Goal: Task Accomplishment & Management: Use online tool/utility

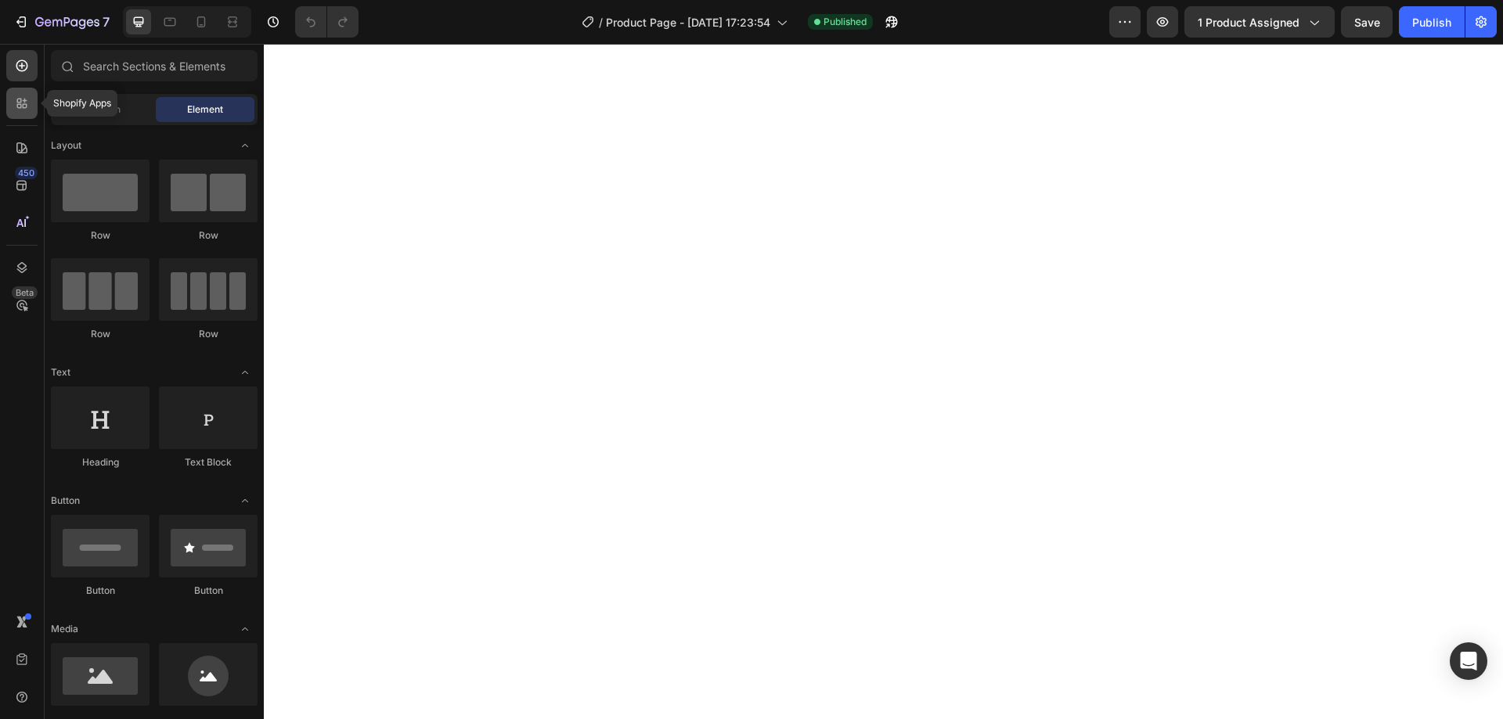
click at [21, 91] on div at bounding box center [21, 103] width 31 height 31
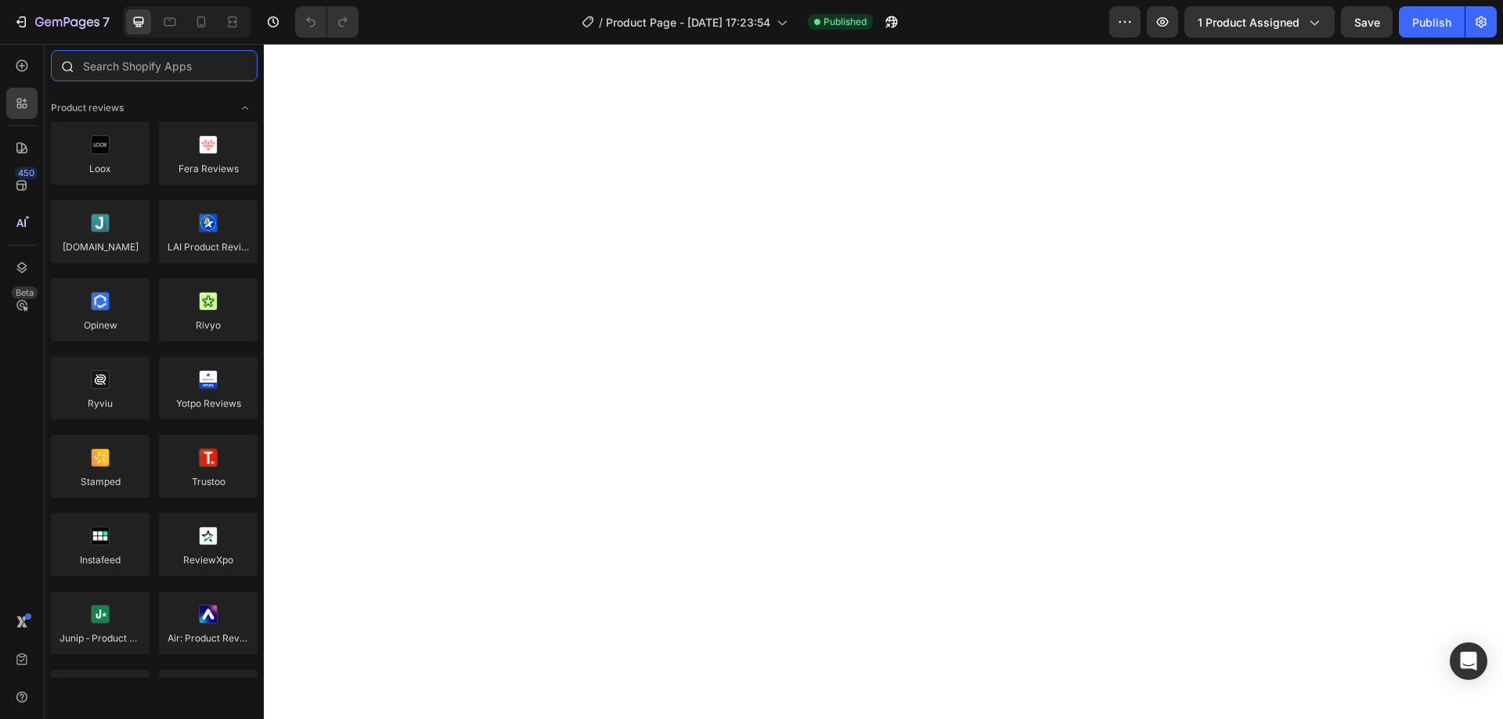
click at [126, 72] on input "text" at bounding box center [154, 65] width 207 height 31
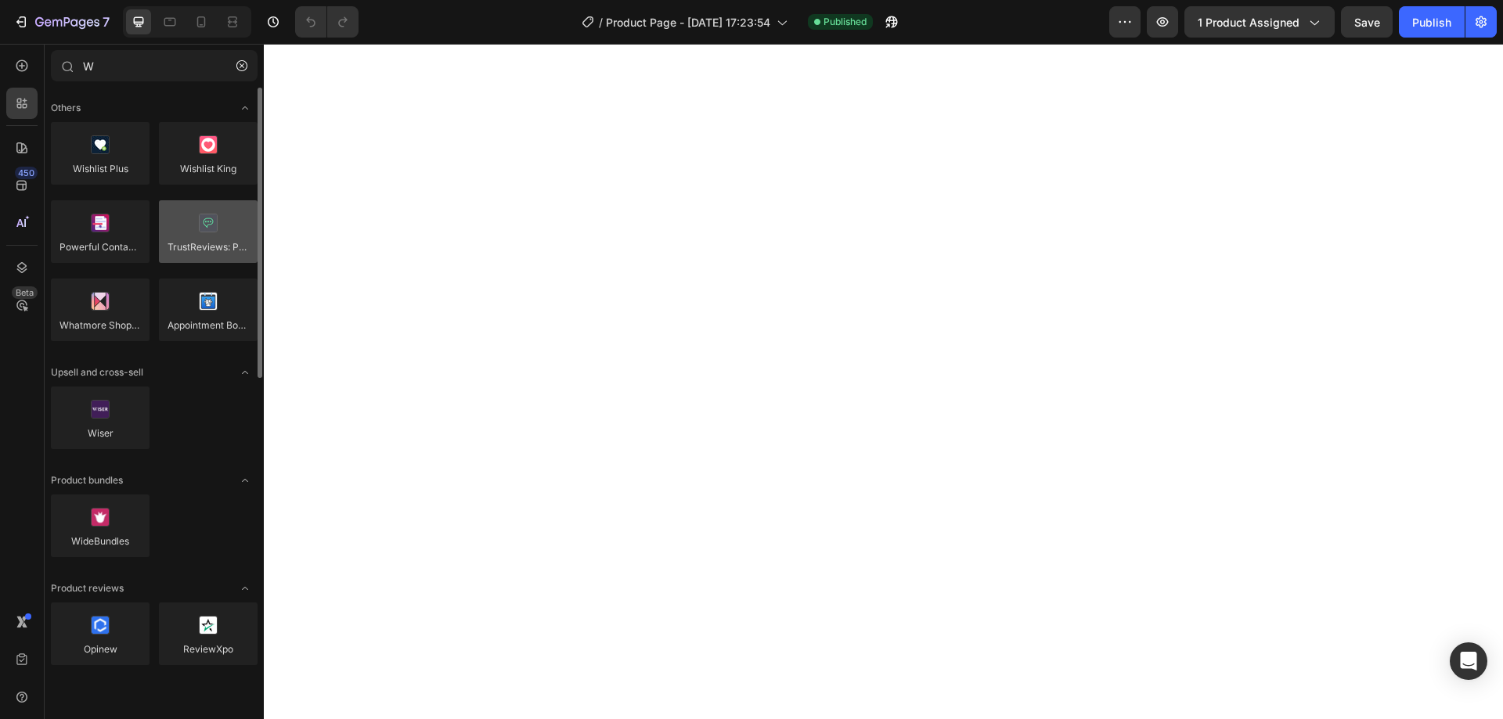
click at [219, 243] on div at bounding box center [208, 231] width 99 height 63
drag, startPoint x: 214, startPoint y: 239, endPoint x: 182, endPoint y: 256, distance: 37.1
click at [182, 256] on div at bounding box center [208, 231] width 99 height 63
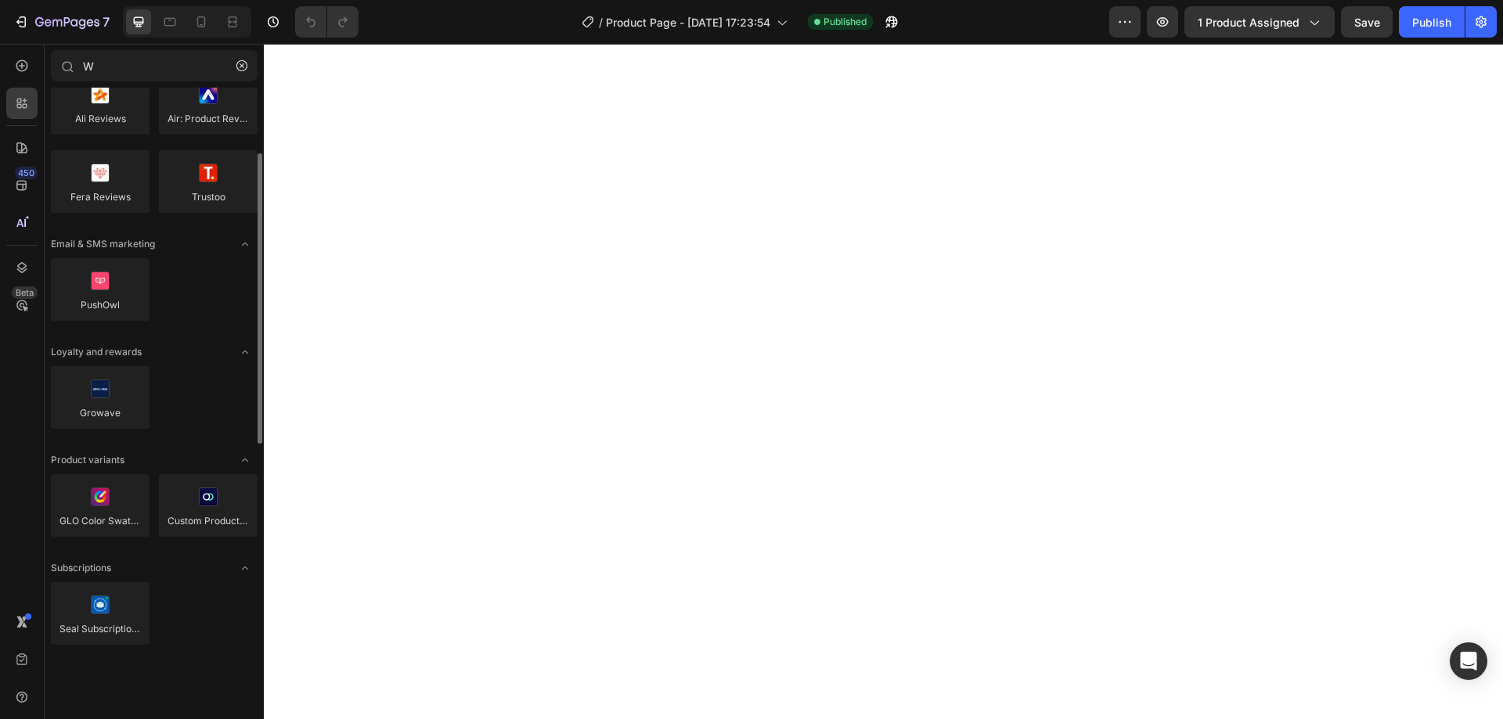
scroll to position [218, 0]
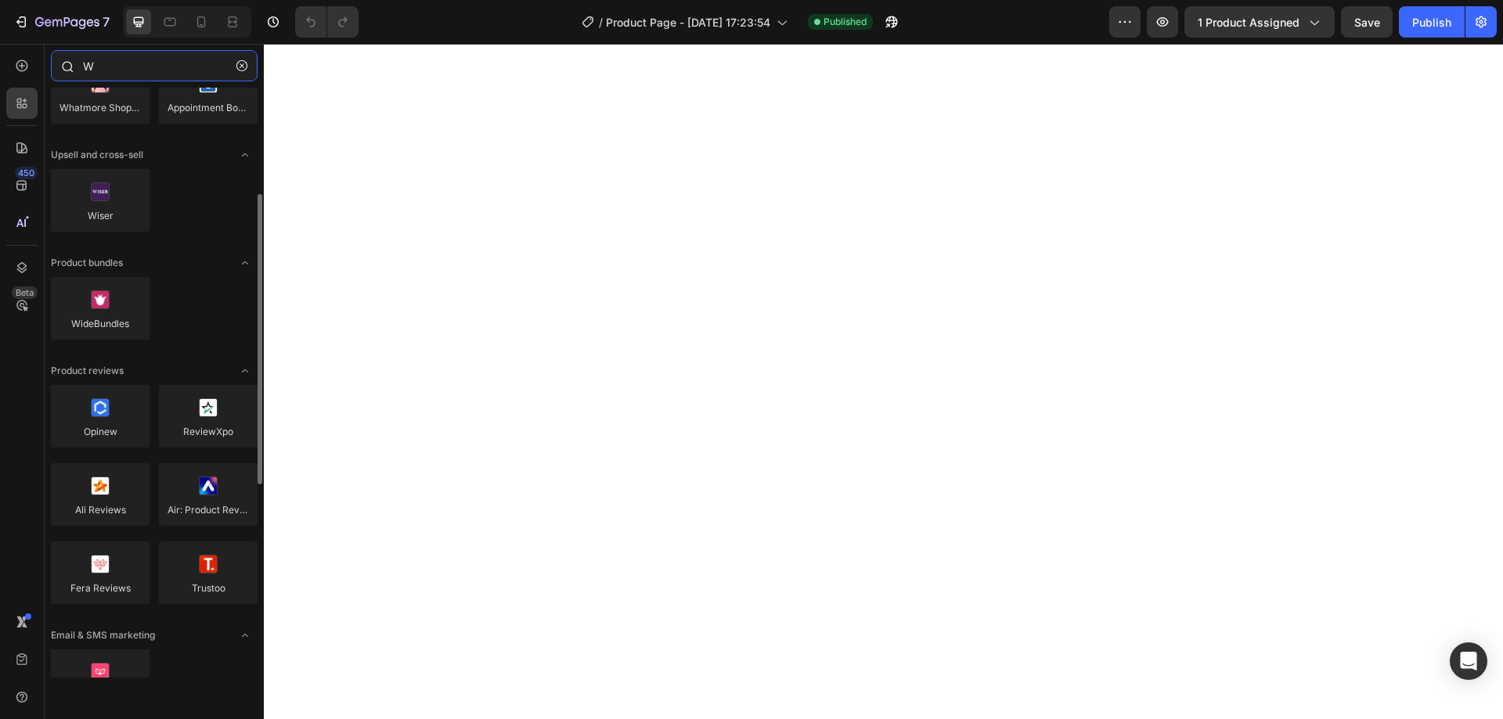
click at [114, 61] on input "W" at bounding box center [154, 65] width 207 height 31
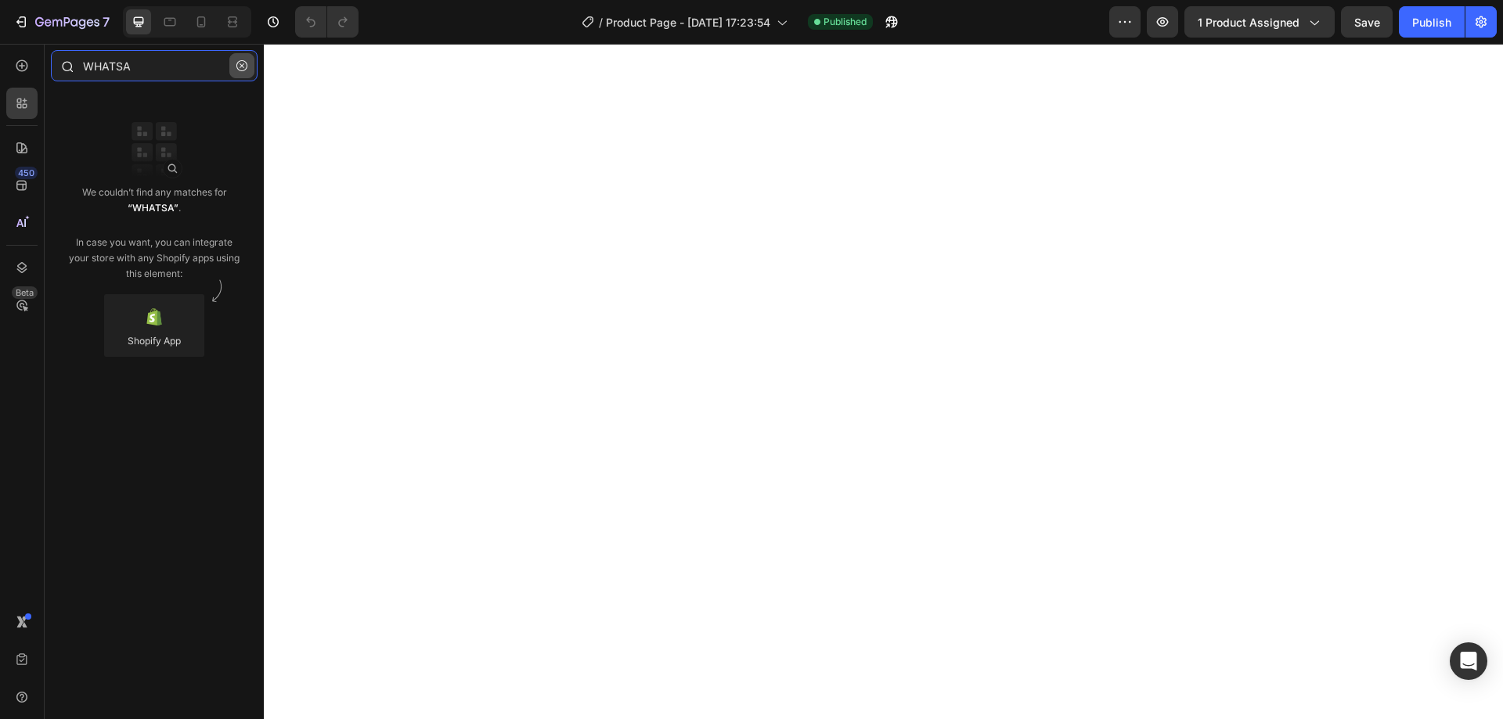
type input "WHATSA"
click at [241, 69] on icon "button" at bounding box center [241, 65] width 11 height 11
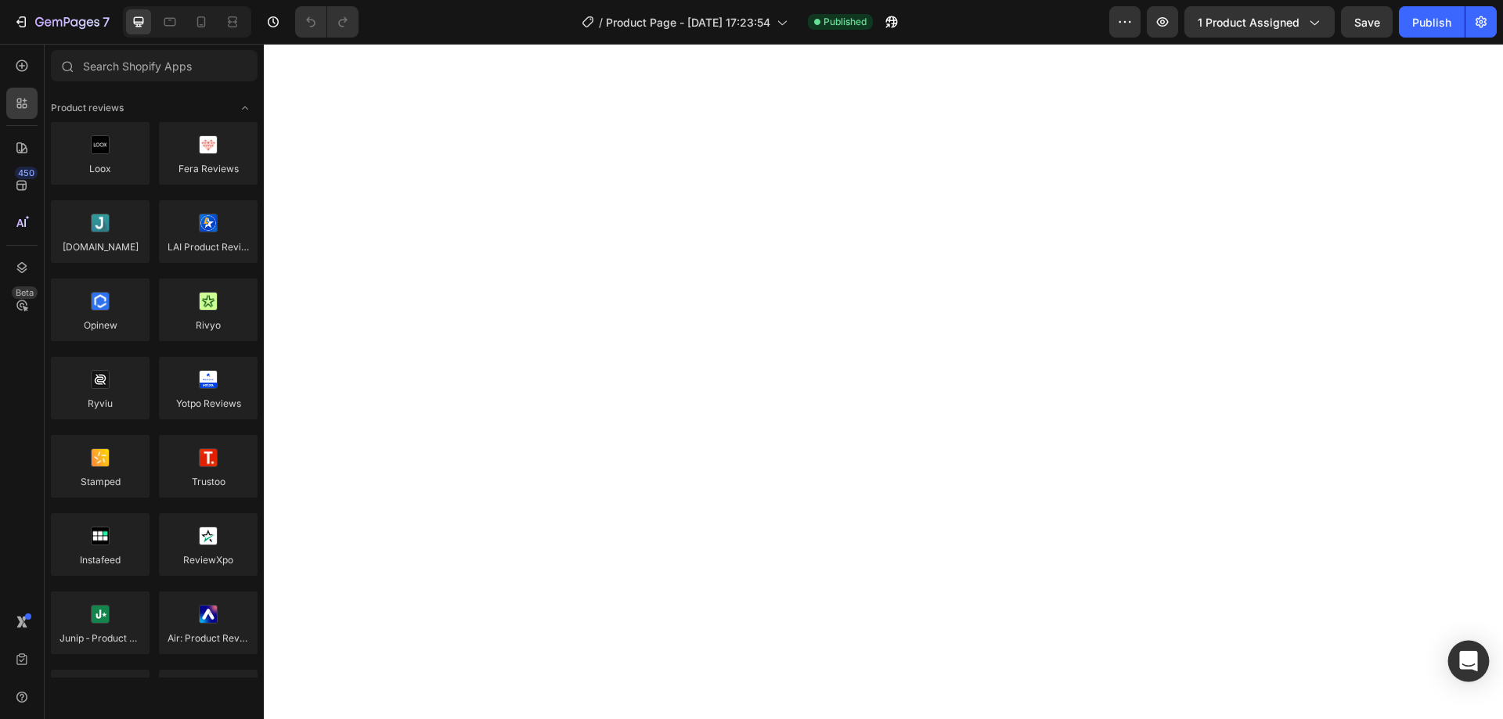
click at [1467, 665] on icon "Open Intercom Messenger" at bounding box center [1468, 661] width 20 height 20
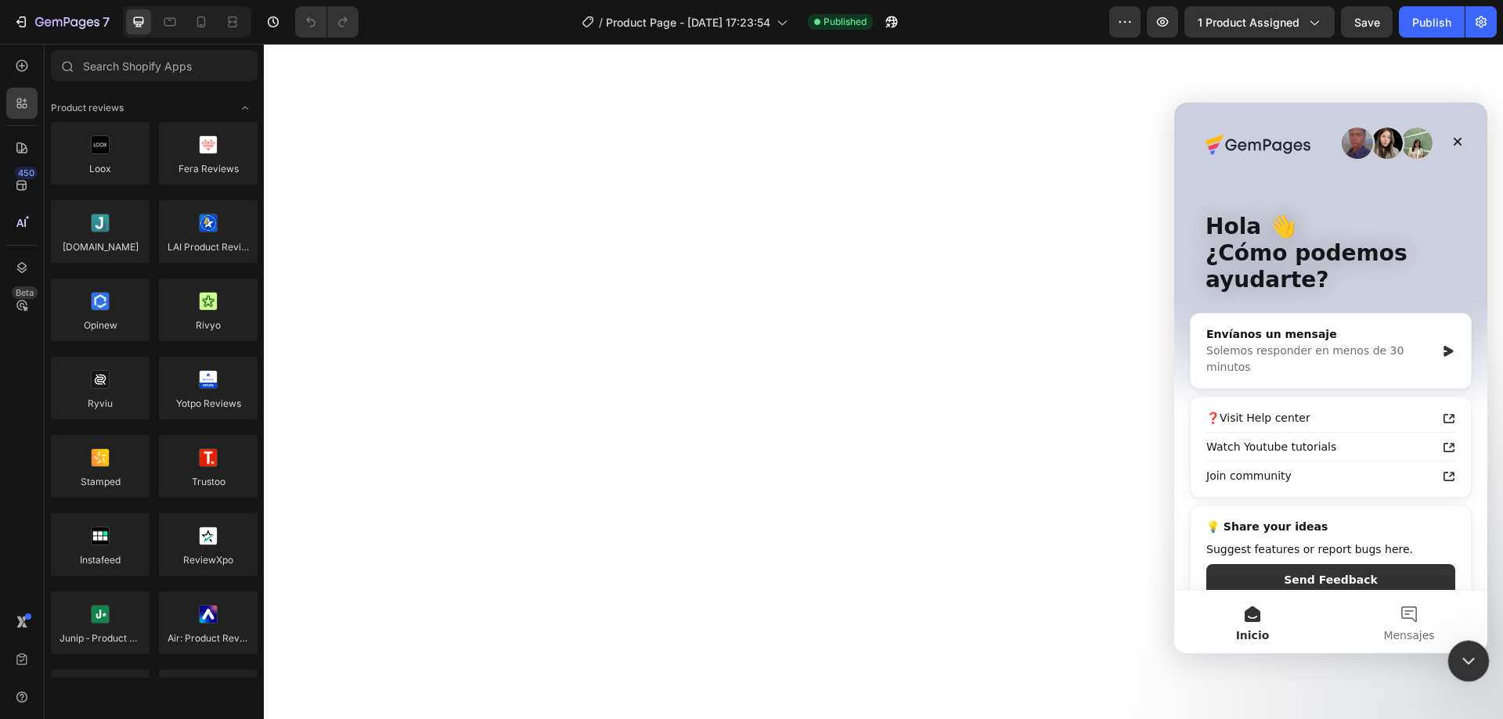
click at [1467, 660] on icon "Cerrar Intercom Messenger" at bounding box center [1466, 659] width 11 height 6
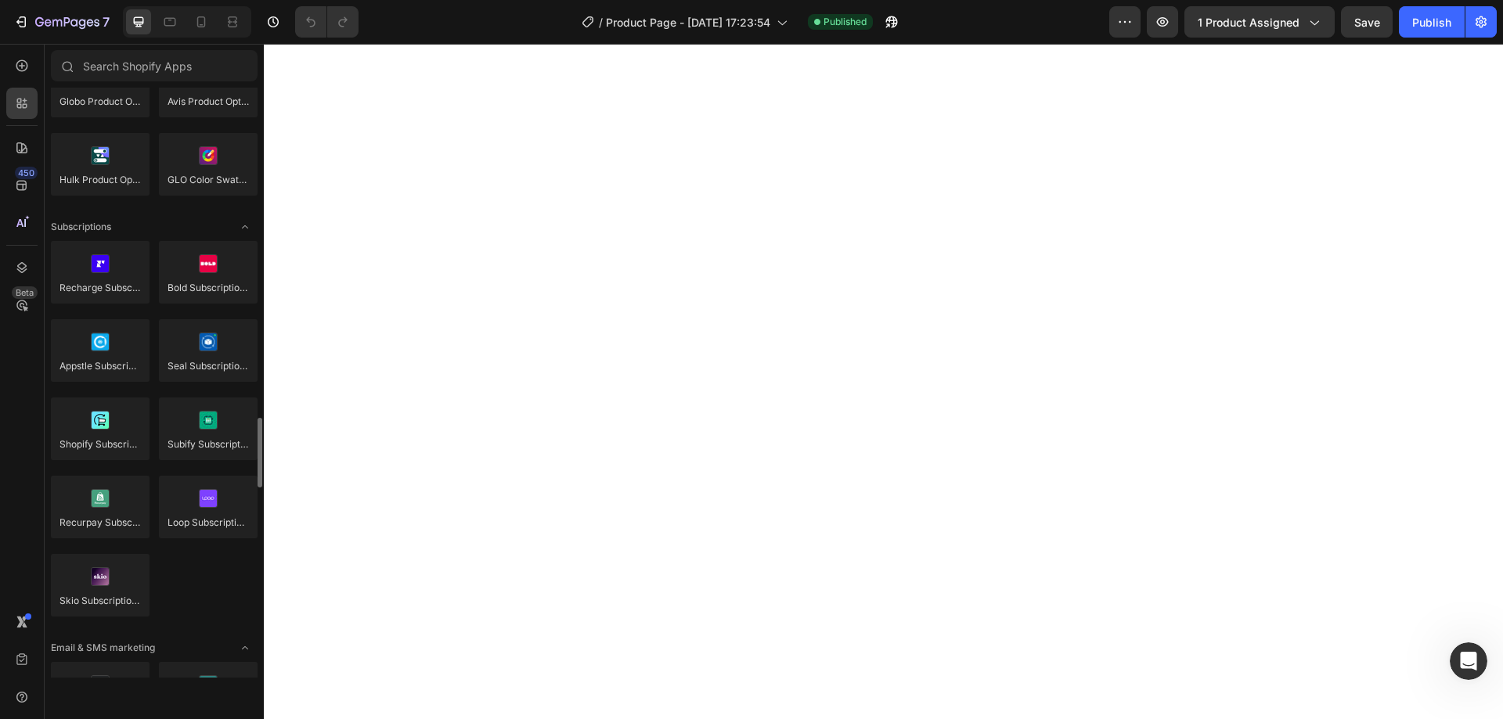
scroll to position [2270, 0]
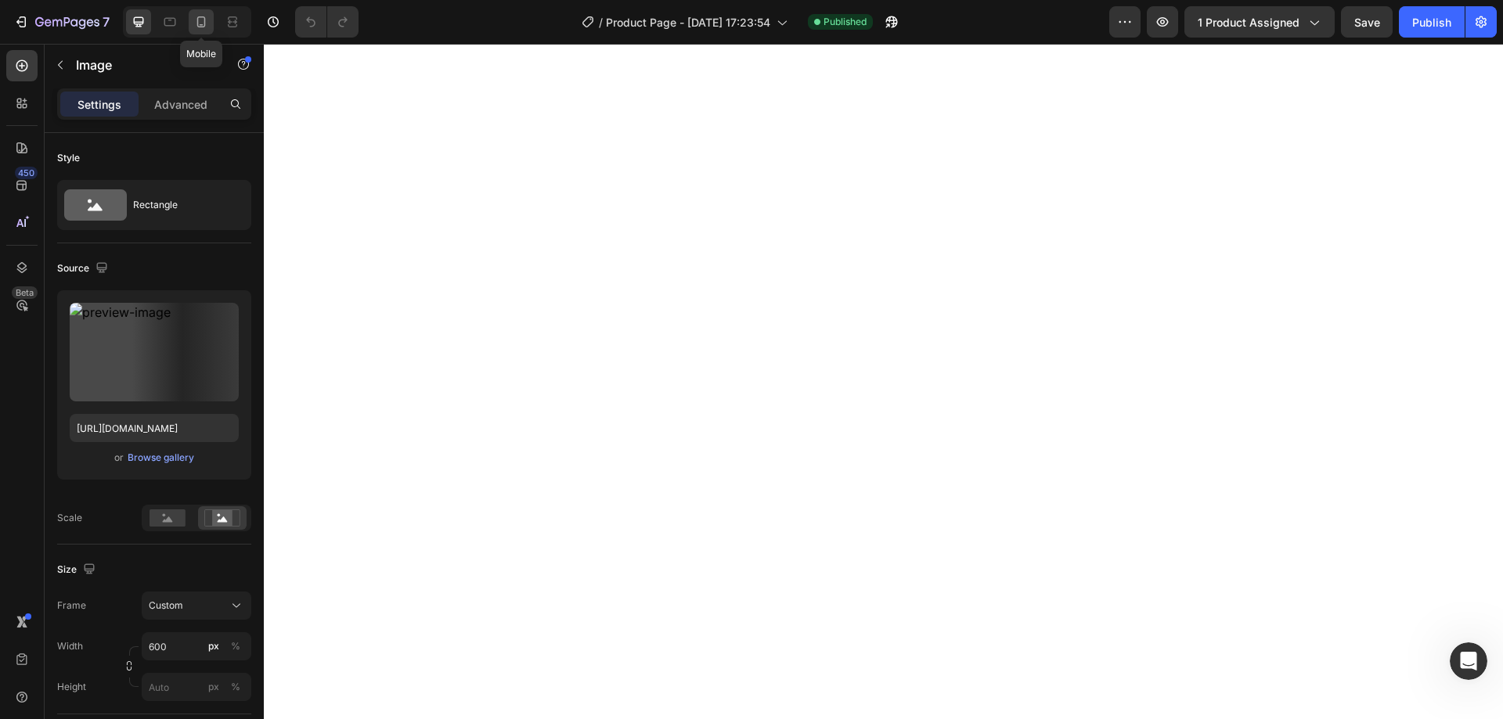
click at [203, 27] on icon at bounding box center [201, 21] width 9 height 11
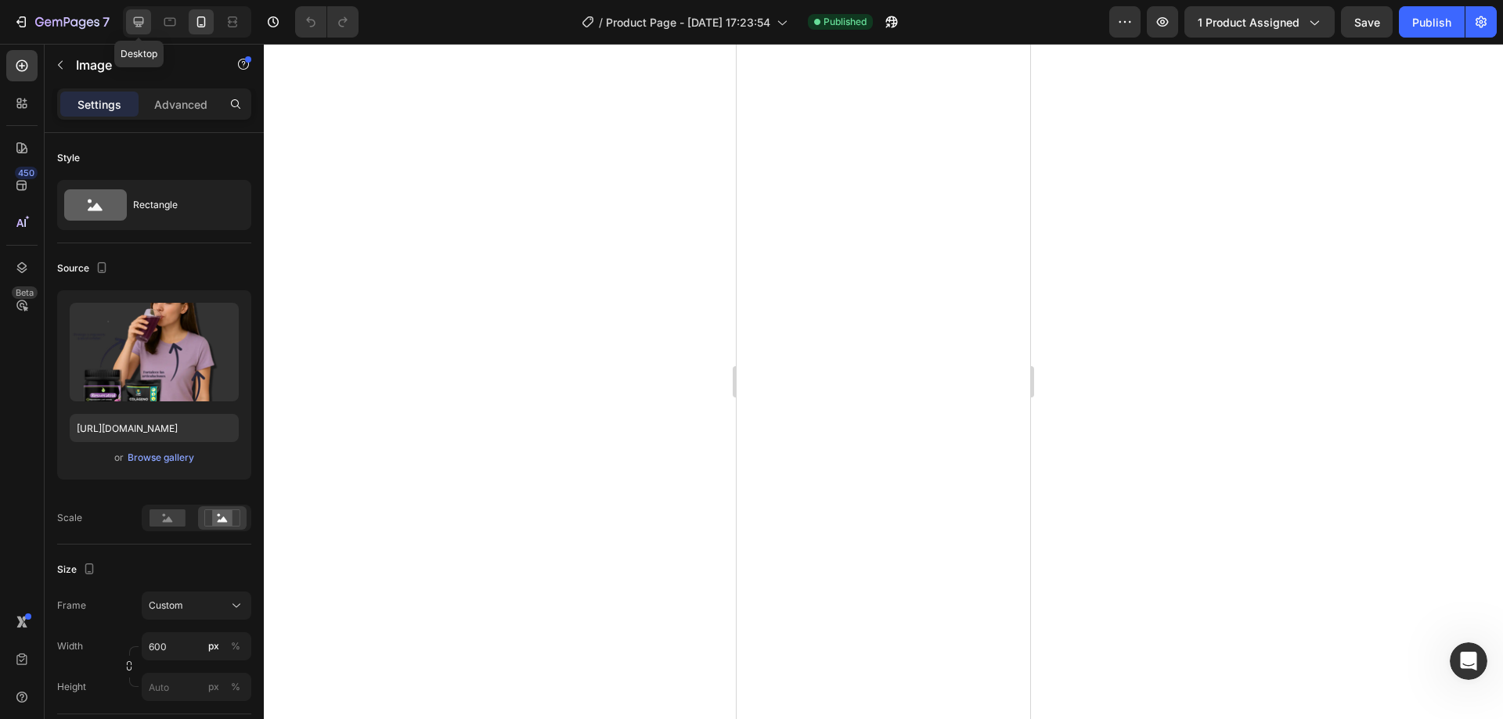
click at [143, 25] on icon at bounding box center [139, 22] width 16 height 16
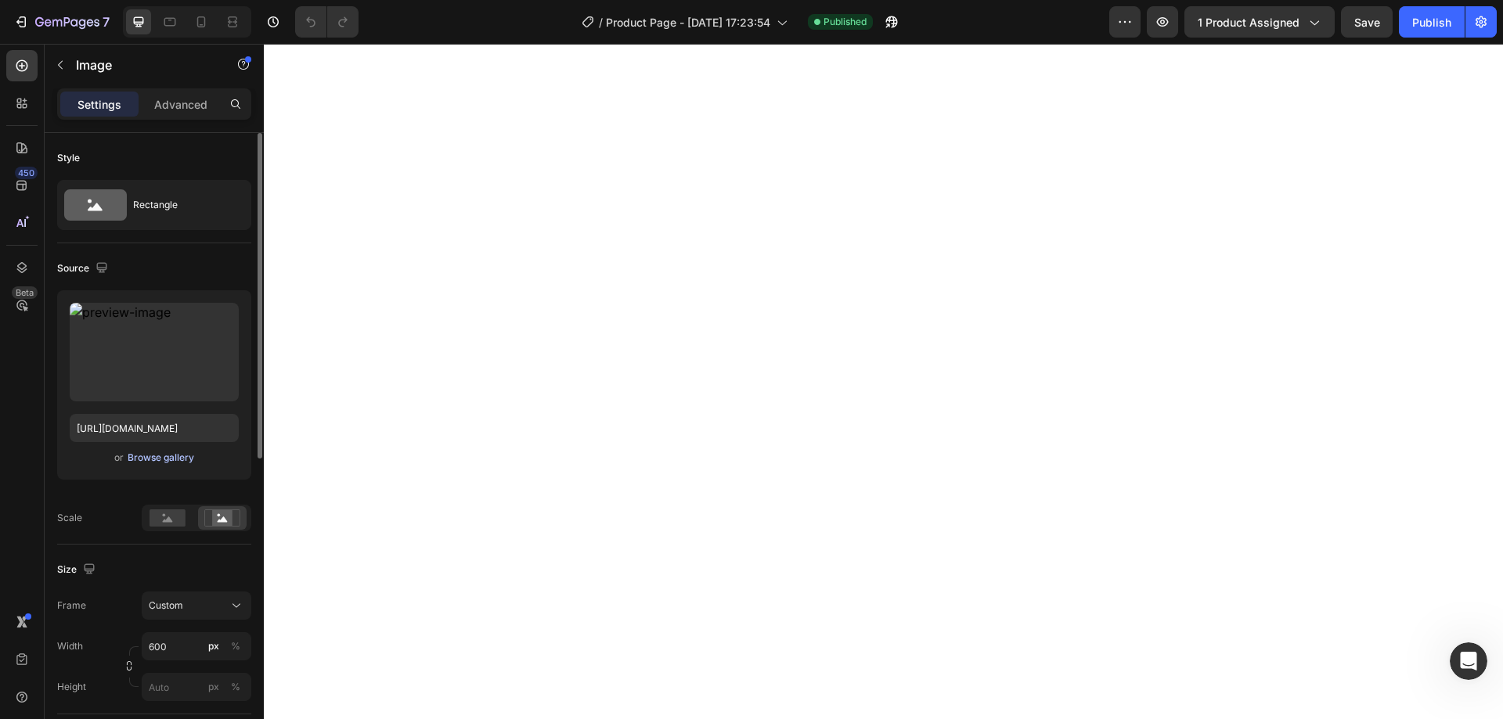
click at [162, 458] on div "Browse gallery" at bounding box center [161, 458] width 67 height 14
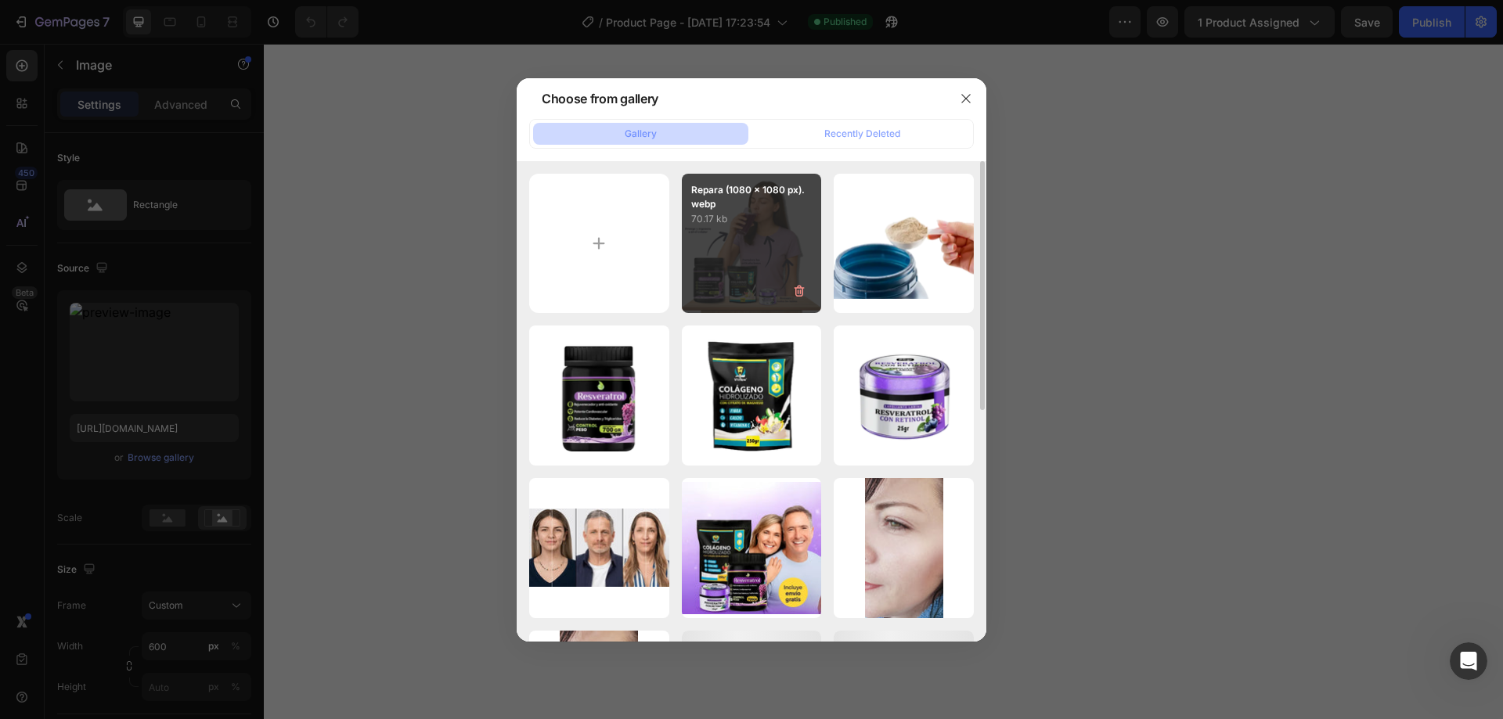
click at [761, 270] on div "Repara (1080 x 1080 px).webp 70.17 kb" at bounding box center [752, 244] width 140 height 140
type input "[URL][DOMAIN_NAME]"
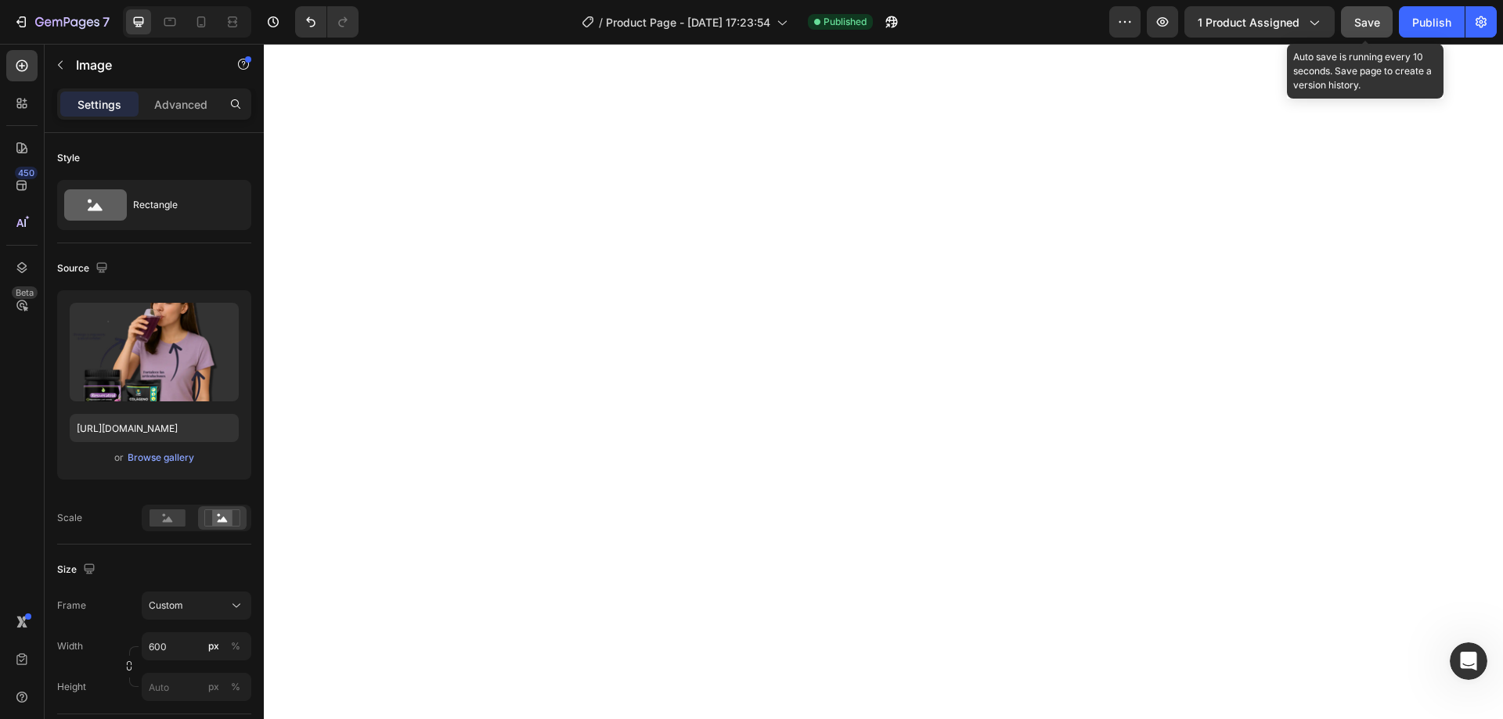
click at [1370, 27] on span "Save" at bounding box center [1367, 22] width 26 height 13
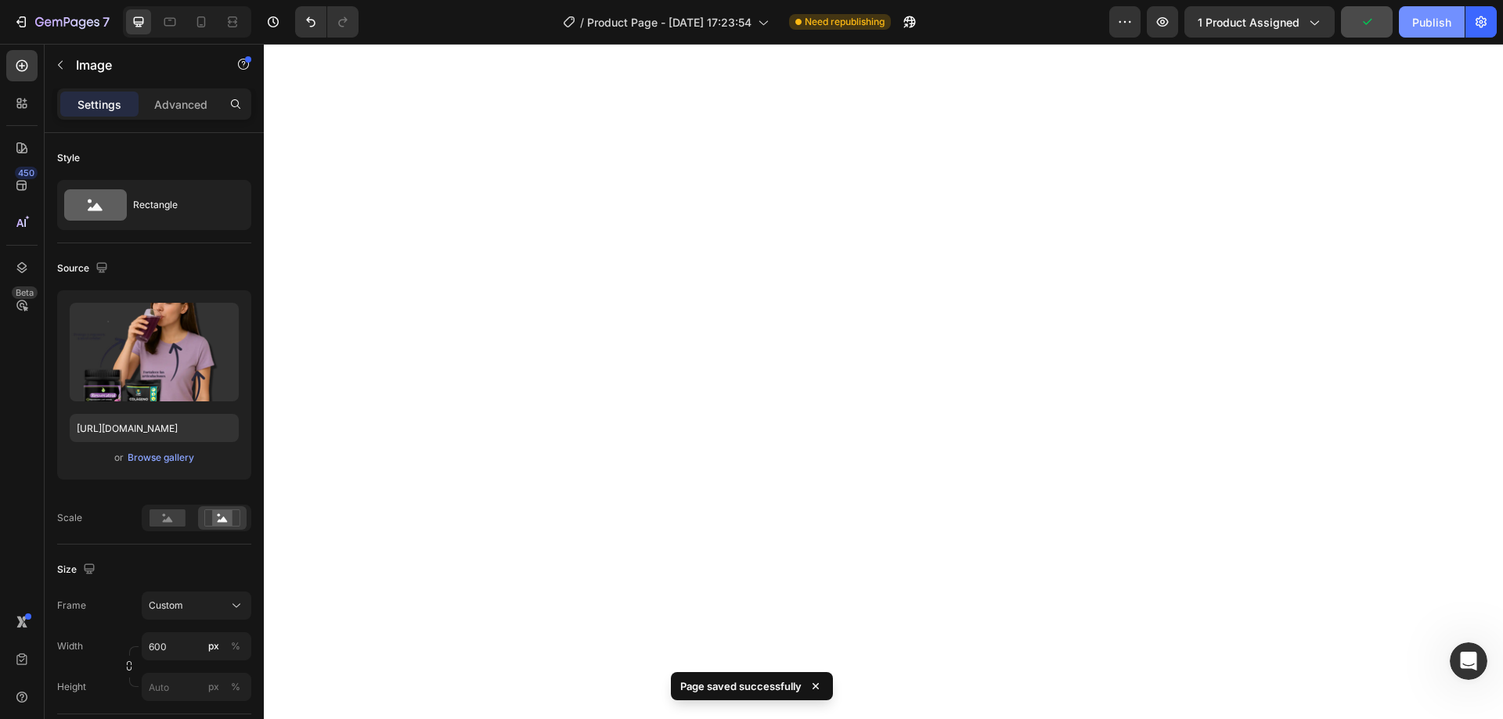
click at [1433, 36] on button "Publish" at bounding box center [1432, 21] width 66 height 31
click at [176, 28] on icon at bounding box center [170, 22] width 16 height 16
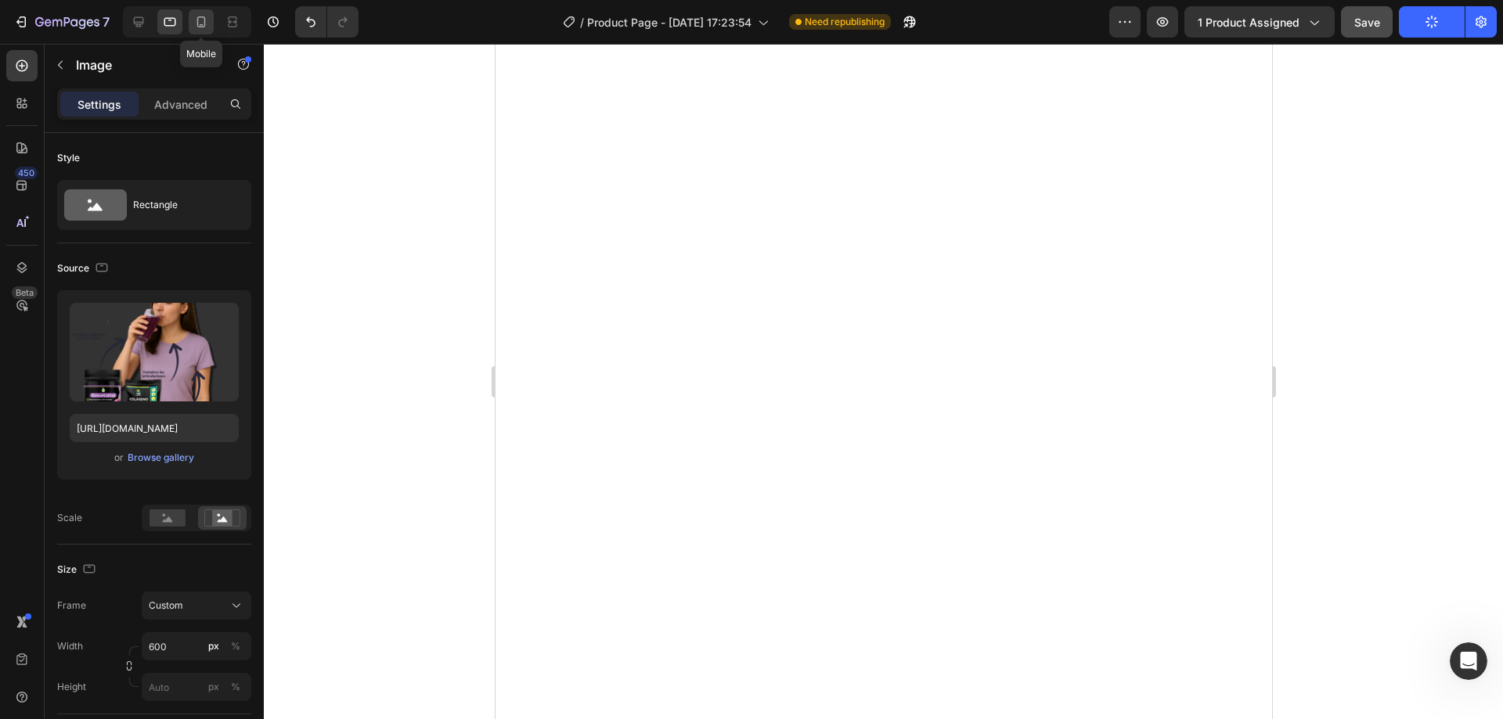
click at [198, 31] on div at bounding box center [201, 21] width 25 height 25
click at [29, 109] on icon at bounding box center [22, 104] width 16 height 16
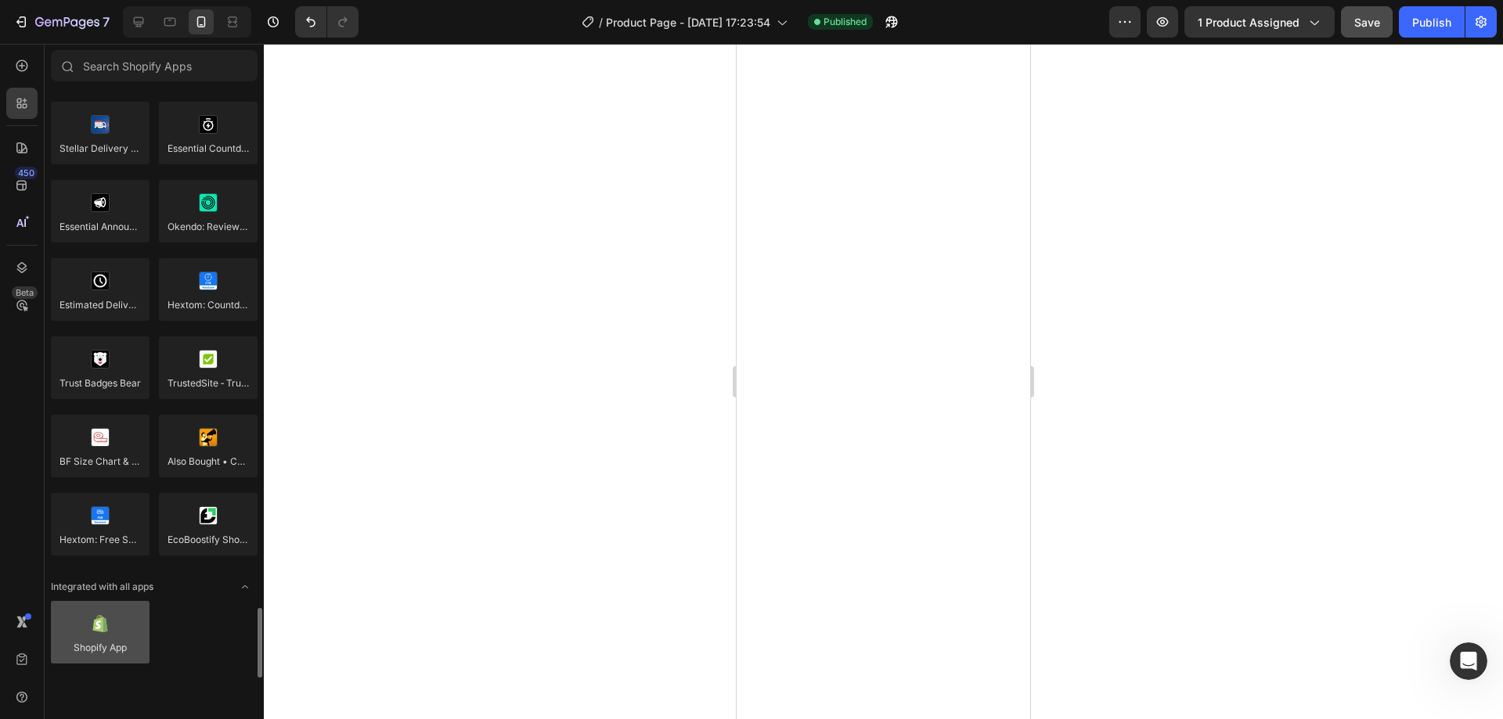
scroll to position [4359, 0]
click at [22, 108] on icon at bounding box center [22, 104] width 16 height 16
click at [20, 65] on icon at bounding box center [22, 66] width 16 height 16
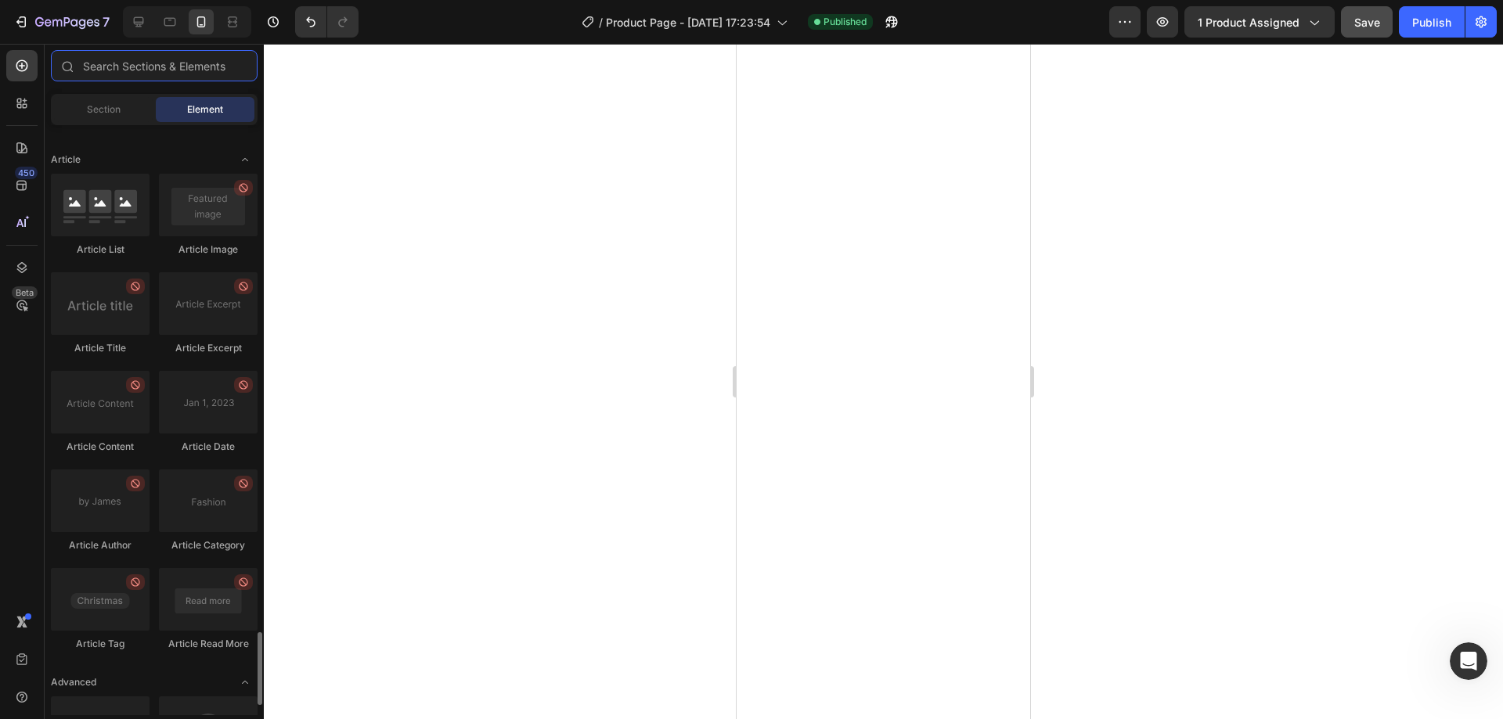
scroll to position [4152, 0]
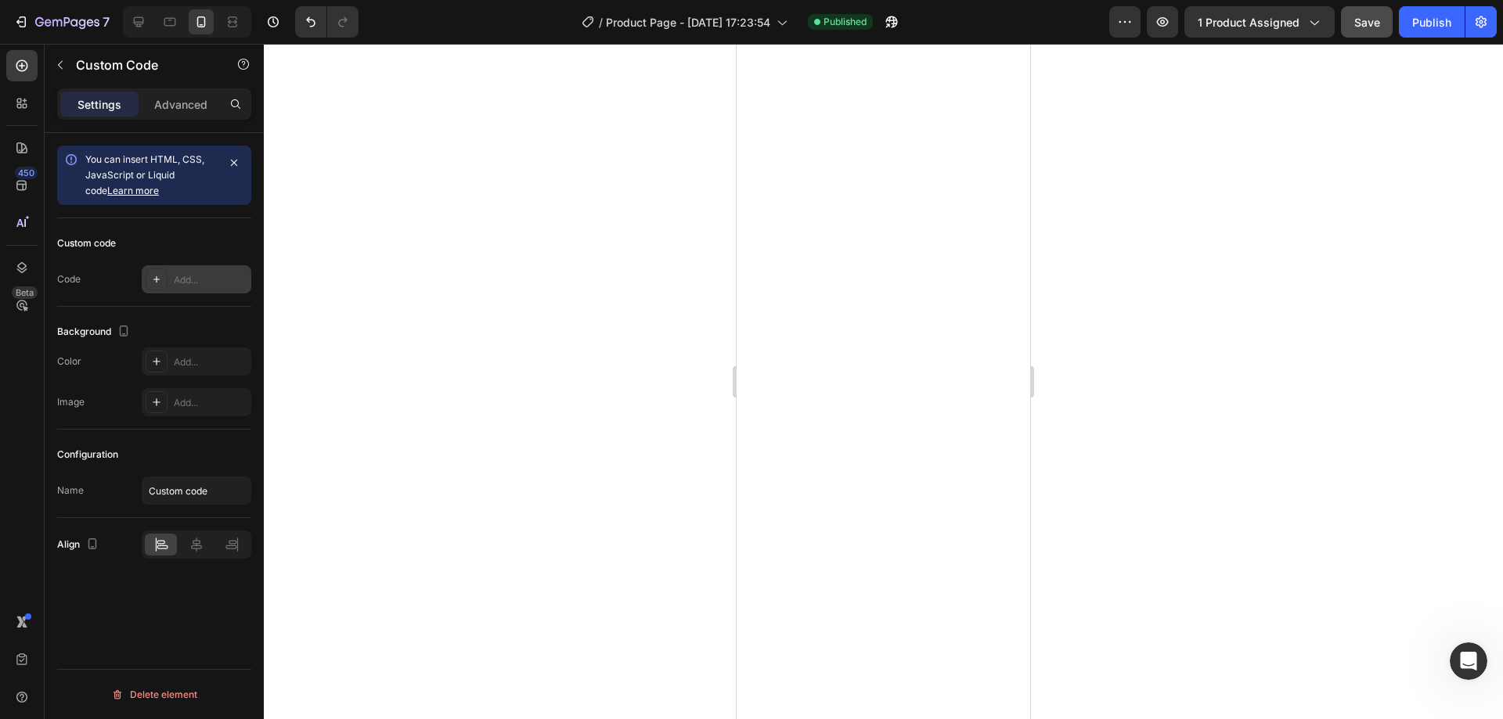
click at [153, 287] on div at bounding box center [157, 280] width 22 height 22
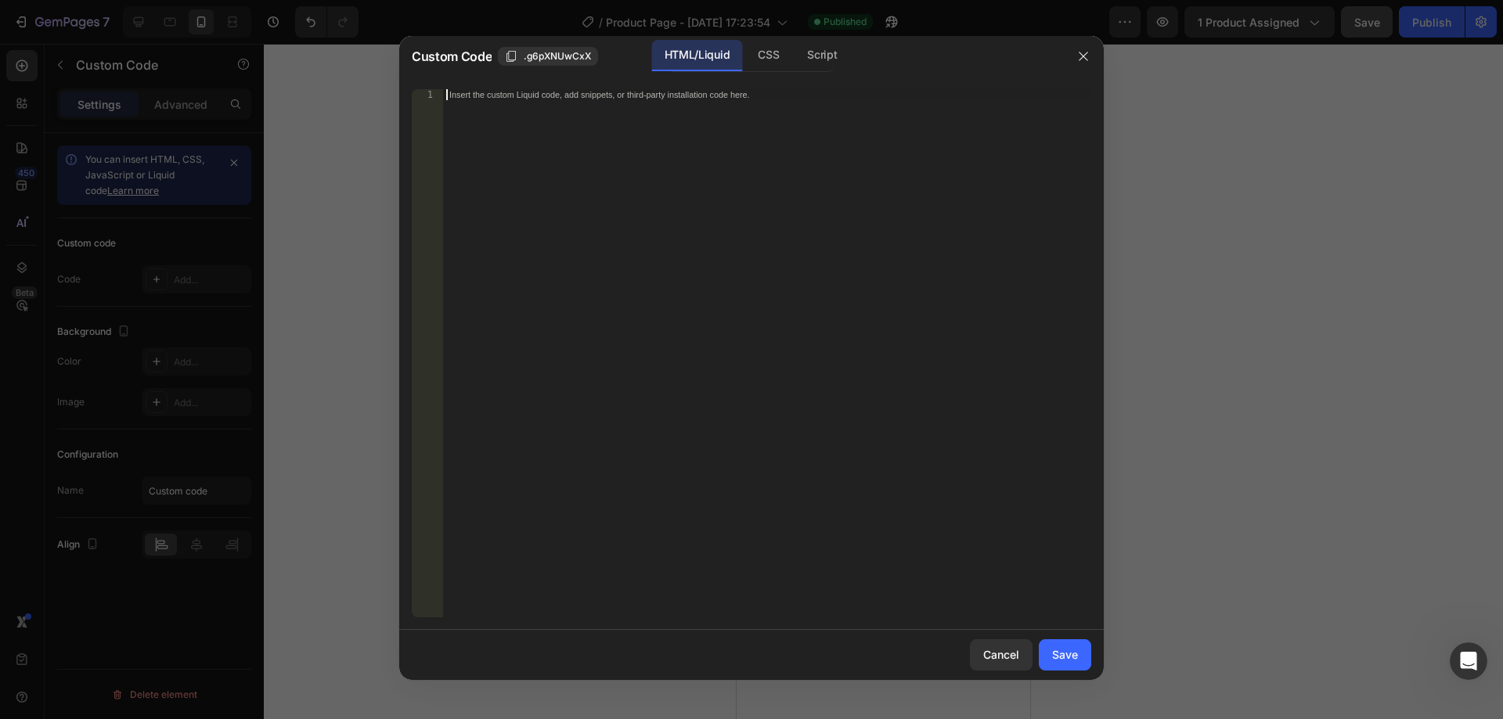
paste textarea "</script>"
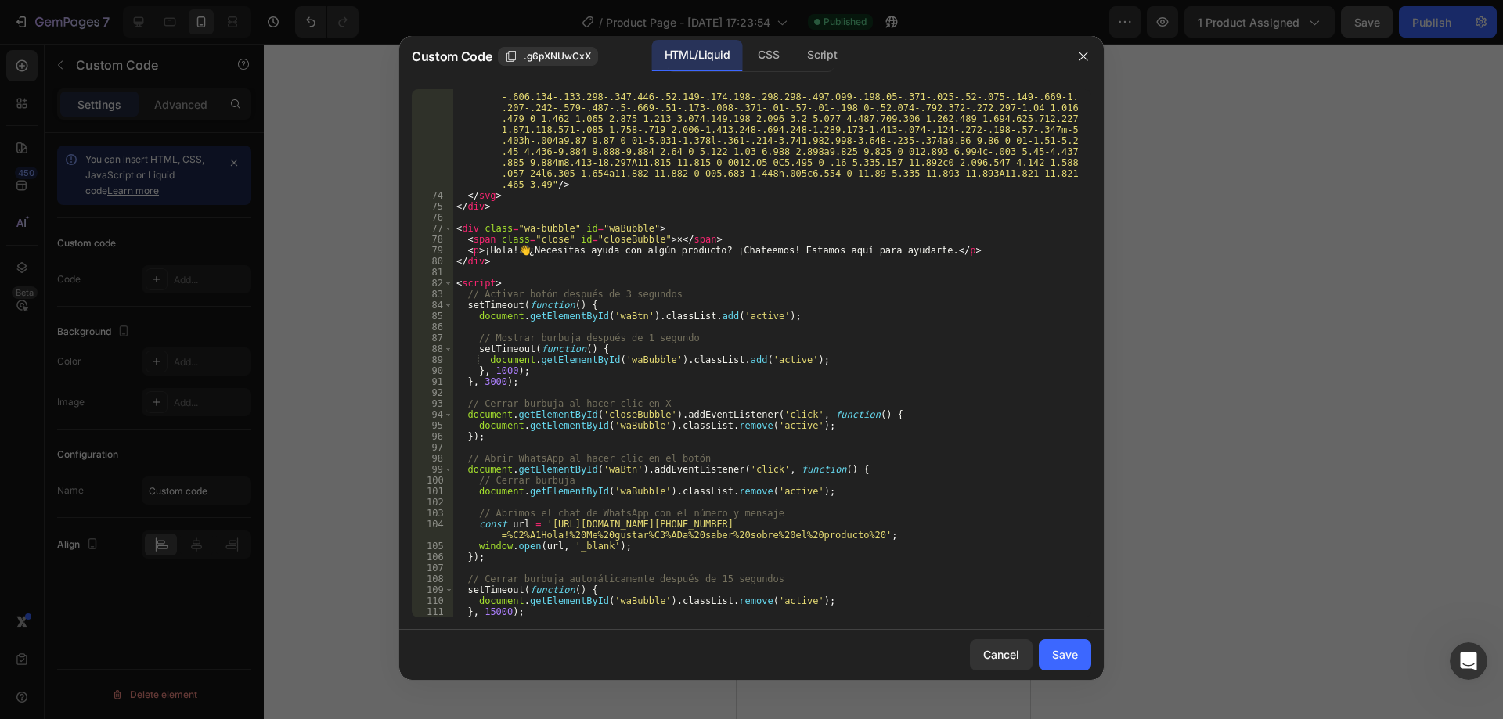
scroll to position [809, 0]
click at [1076, 661] on div "Save" at bounding box center [1065, 655] width 26 height 16
type textarea "}, 15000); </script>"
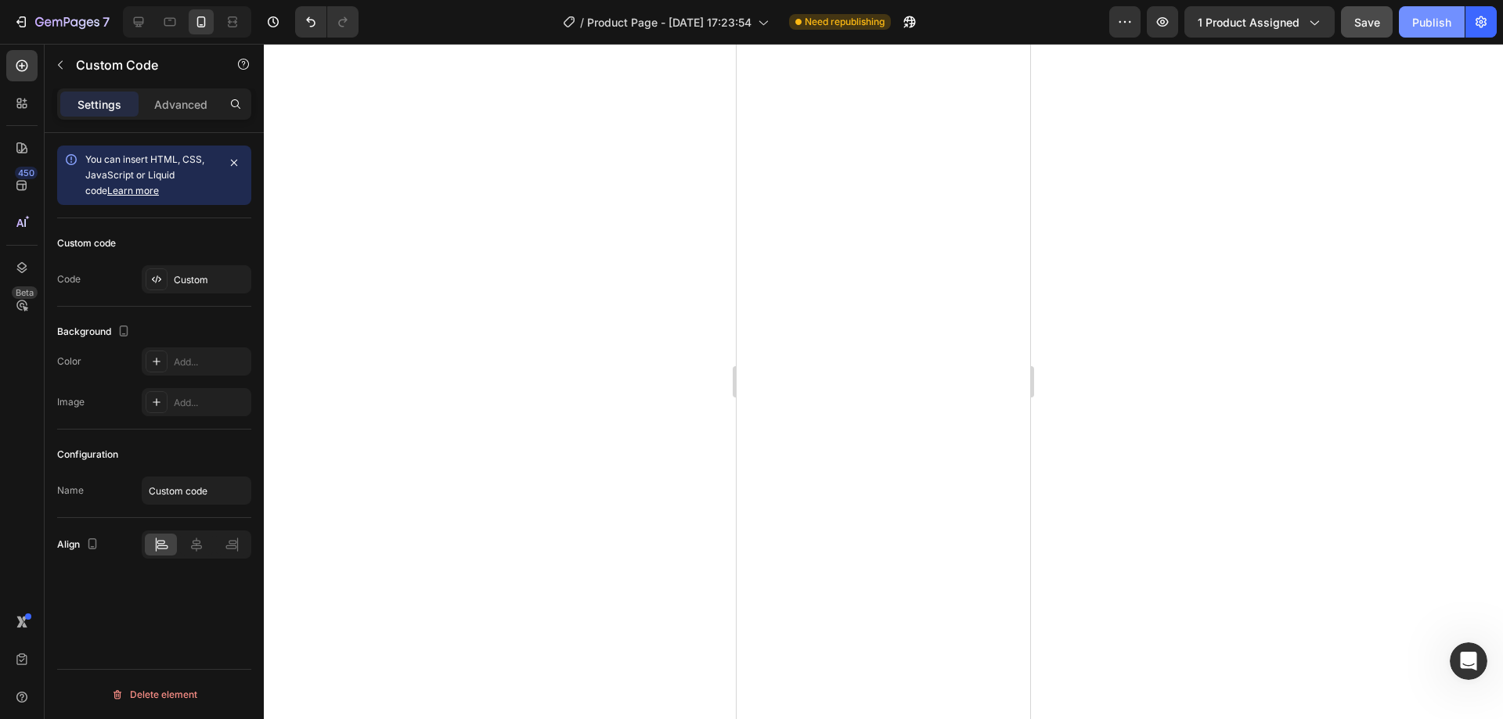
click at [1427, 20] on div "Publish" at bounding box center [1431, 22] width 39 height 16
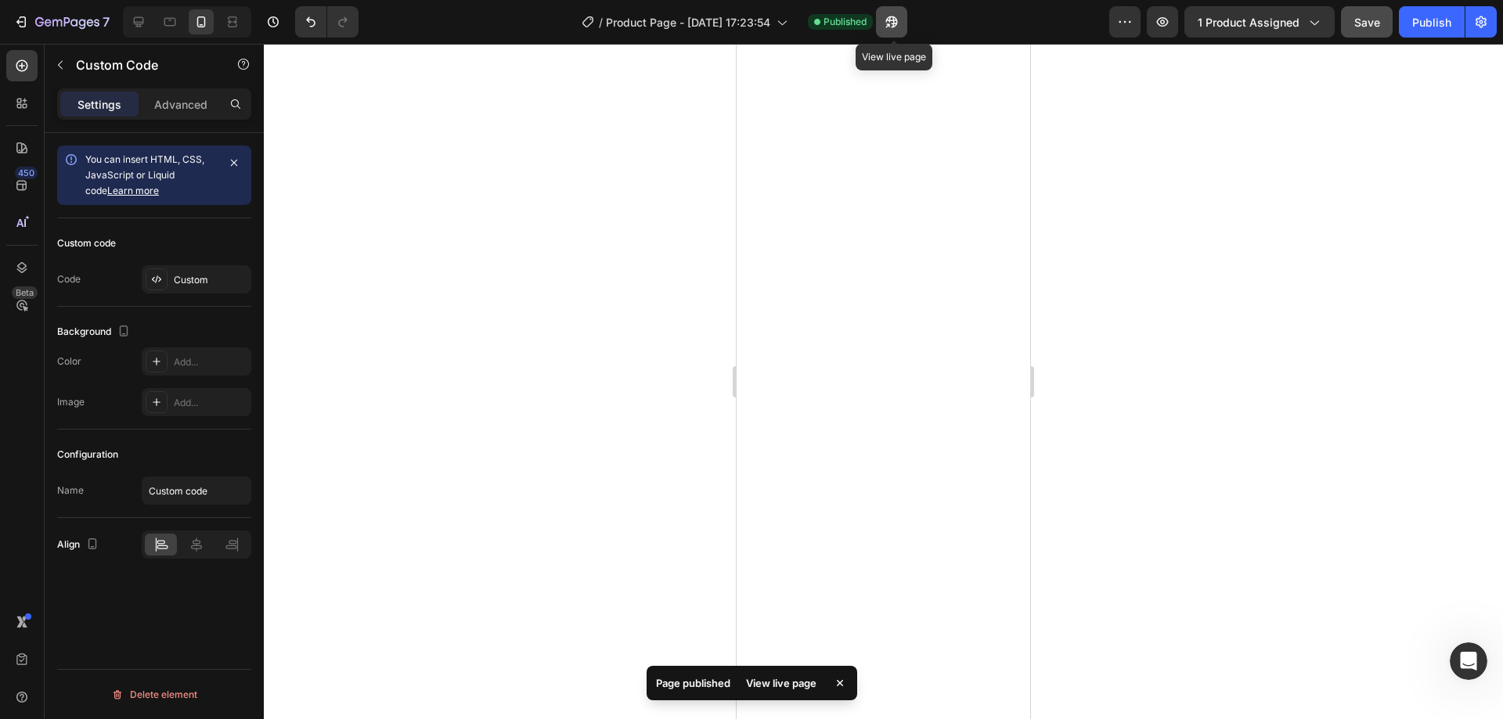
click at [903, 27] on button "button" at bounding box center [891, 21] width 31 height 31
